Goal: Task Accomplishment & Management: Use online tool/utility

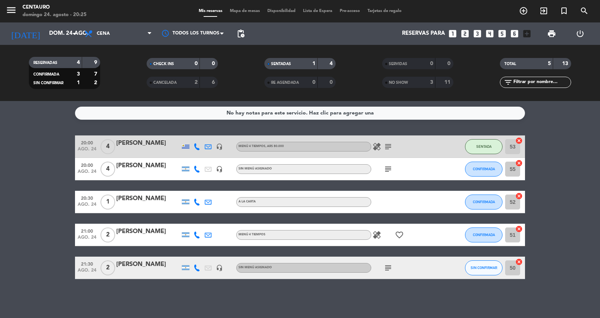
click at [384, 171] on icon "subject" at bounding box center [387, 169] width 9 height 9
click at [493, 169] on span "CONFIRMADA" at bounding box center [483, 169] width 22 height 4
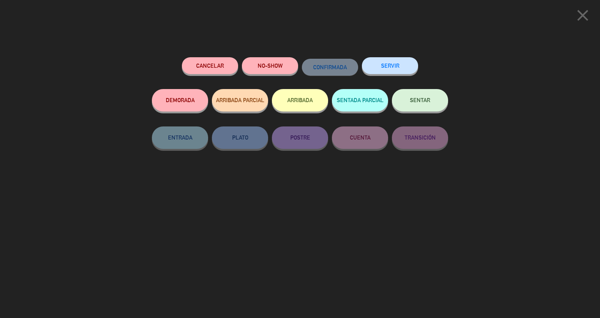
click at [435, 107] on button "SENTAR" at bounding box center [420, 100] width 56 height 22
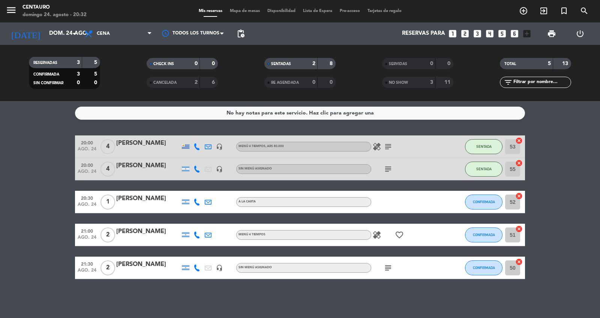
click at [256, 9] on span "Mapa de mesas" at bounding box center [244, 11] width 37 height 4
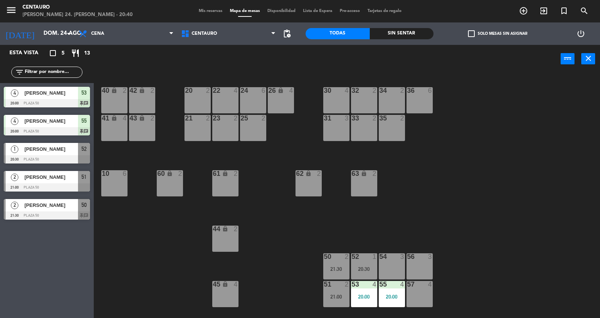
click at [64, 148] on span "[PERSON_NAME]" at bounding box center [51, 149] width 54 height 8
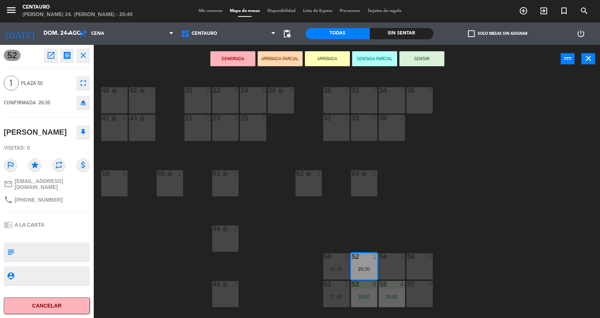
click at [429, 56] on button "SENTAR" at bounding box center [421, 58] width 45 height 15
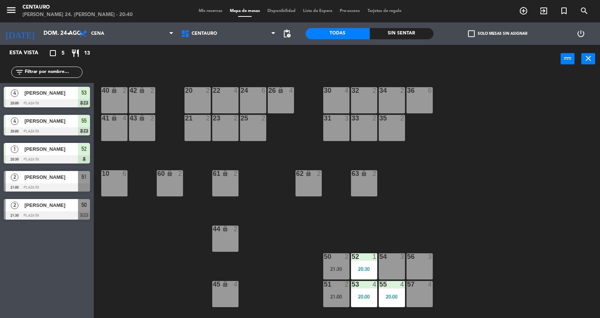
click at [72, 153] on span "[PERSON_NAME]" at bounding box center [51, 149] width 54 height 8
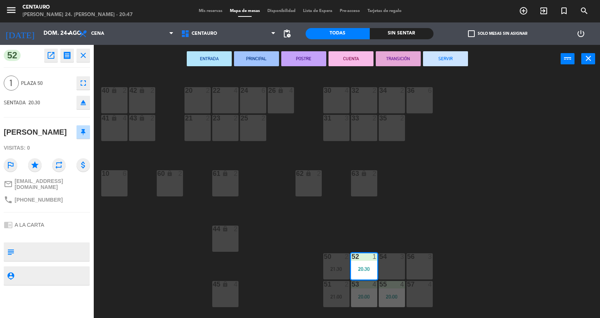
click at [268, 242] on div "20 2 22 4 24 6 26 lock 4 40 lock 2 42 lock 2 30 4 34 2 32 2 36 6 21 2 23 2 31 3…" at bounding box center [350, 196] width 500 height 245
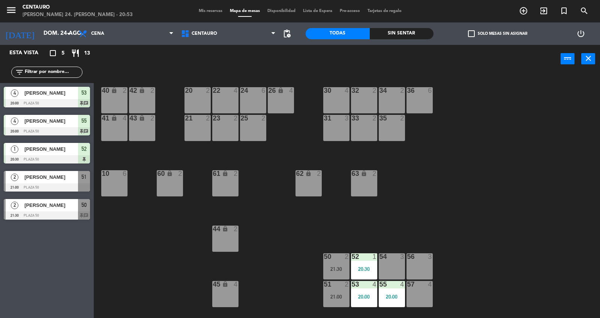
click at [426, 214] on div "20 2 22 4 24 6 26 lock 4 40 lock 2 42 lock 2 30 4 34 2 32 2 36 6 21 2 23 2 31 3…" at bounding box center [350, 196] width 500 height 245
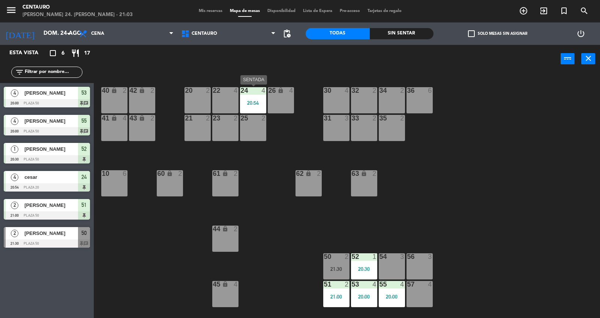
click at [256, 92] on div at bounding box center [253, 90] width 12 height 7
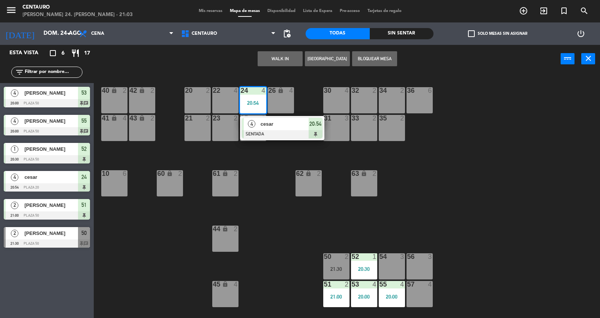
click at [256, 99] on div "24 4 20:54" at bounding box center [253, 100] width 26 height 26
